Goal: Navigation & Orientation: Find specific page/section

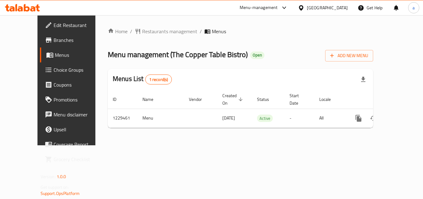
click at [316, 7] on div "[GEOGRAPHIC_DATA]" at bounding box center [327, 7] width 41 height 7
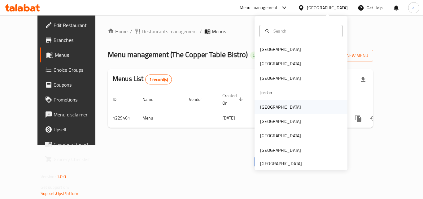
click at [264, 102] on div "[GEOGRAPHIC_DATA]" at bounding box center [280, 107] width 51 height 14
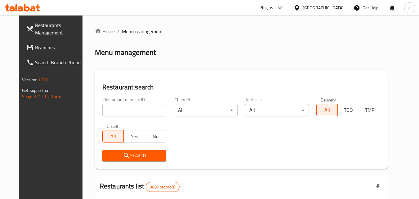
click at [35, 44] on span "Branches" at bounding box center [59, 47] width 49 height 7
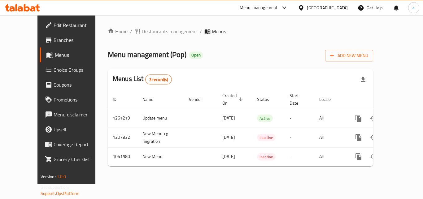
click at [344, 9] on div "[GEOGRAPHIC_DATA]" at bounding box center [327, 7] width 41 height 7
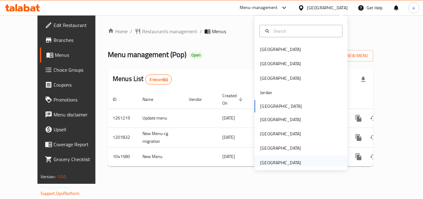
click at [268, 162] on div "[GEOGRAPHIC_DATA]" at bounding box center [280, 162] width 41 height 7
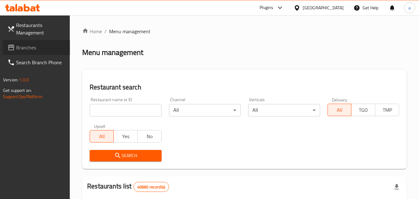
click at [25, 49] on span "Branches" at bounding box center [40, 47] width 49 height 7
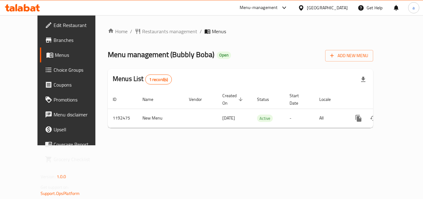
click at [323, 5] on div "[GEOGRAPHIC_DATA]" at bounding box center [327, 7] width 41 height 7
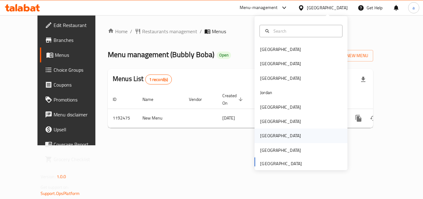
click at [278, 136] on div "[GEOGRAPHIC_DATA]" at bounding box center [301, 135] width 93 height 14
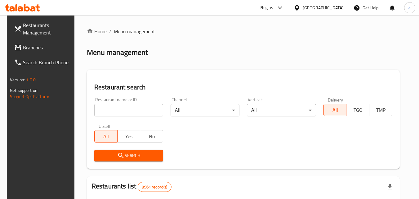
click at [336, 8] on div "[GEOGRAPHIC_DATA]" at bounding box center [323, 7] width 41 height 7
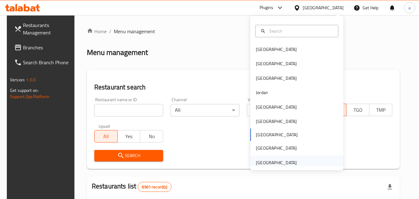
click at [279, 161] on div "[GEOGRAPHIC_DATA]" at bounding box center [276, 162] width 41 height 7
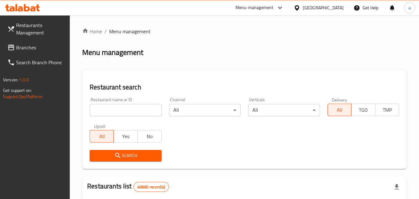
click at [31, 49] on span "Branches" at bounding box center [40, 47] width 49 height 7
